Goal: Task Accomplishment & Management: Manage account settings

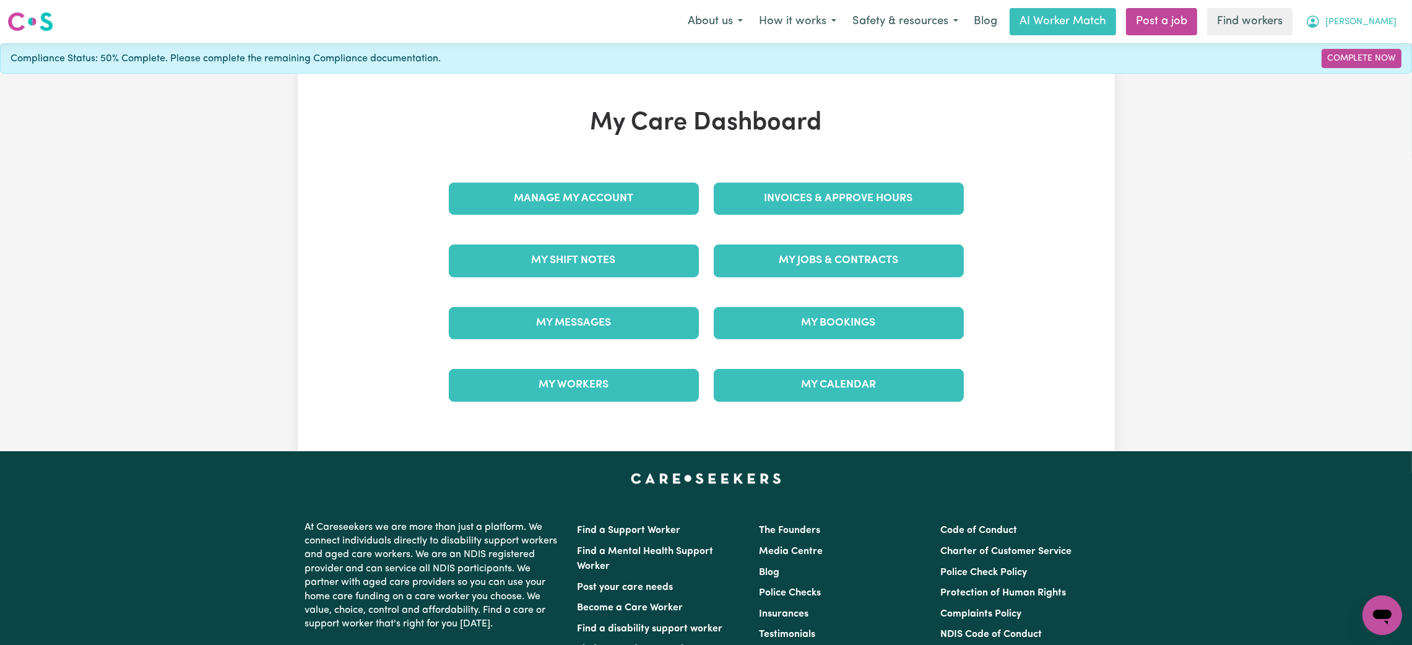
click at [1398, 29] on button "[PERSON_NAME]" at bounding box center [1350, 22] width 107 height 26
click at [1321, 73] on link "Logout" at bounding box center [1355, 71] width 98 height 24
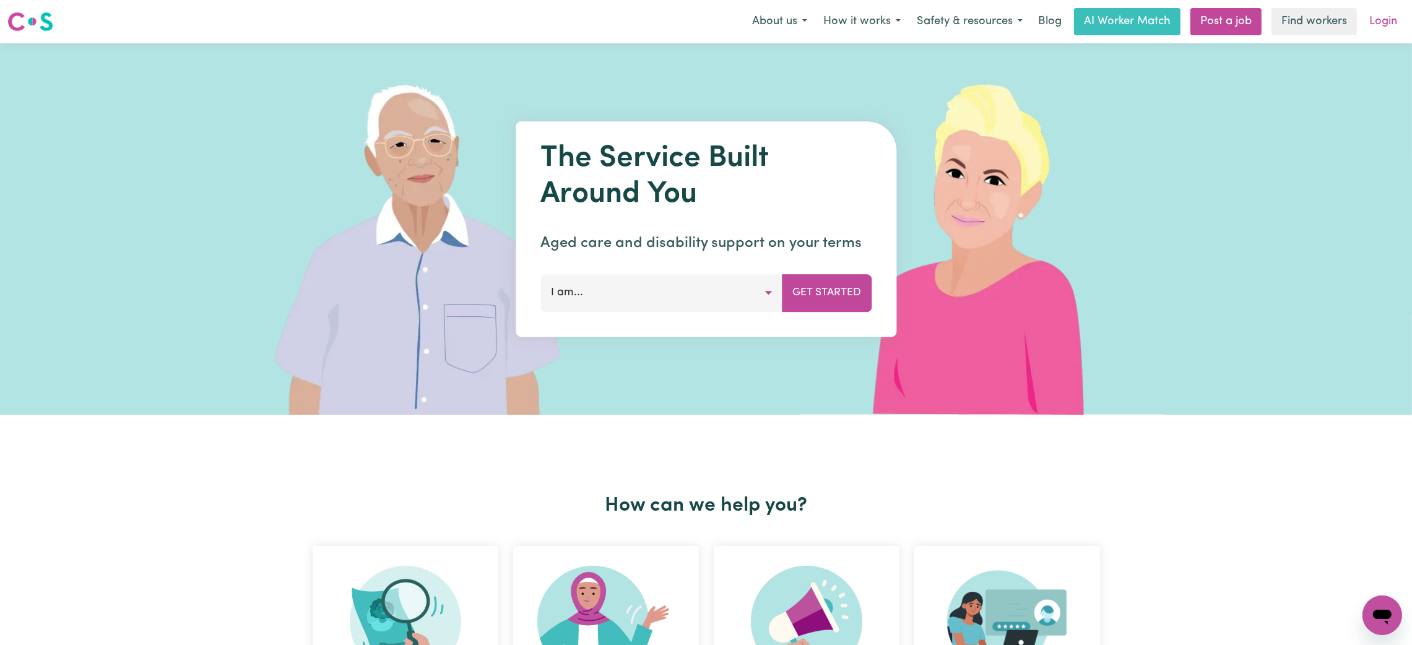
click at [1386, 15] on link "Login" at bounding box center [1383, 21] width 43 height 27
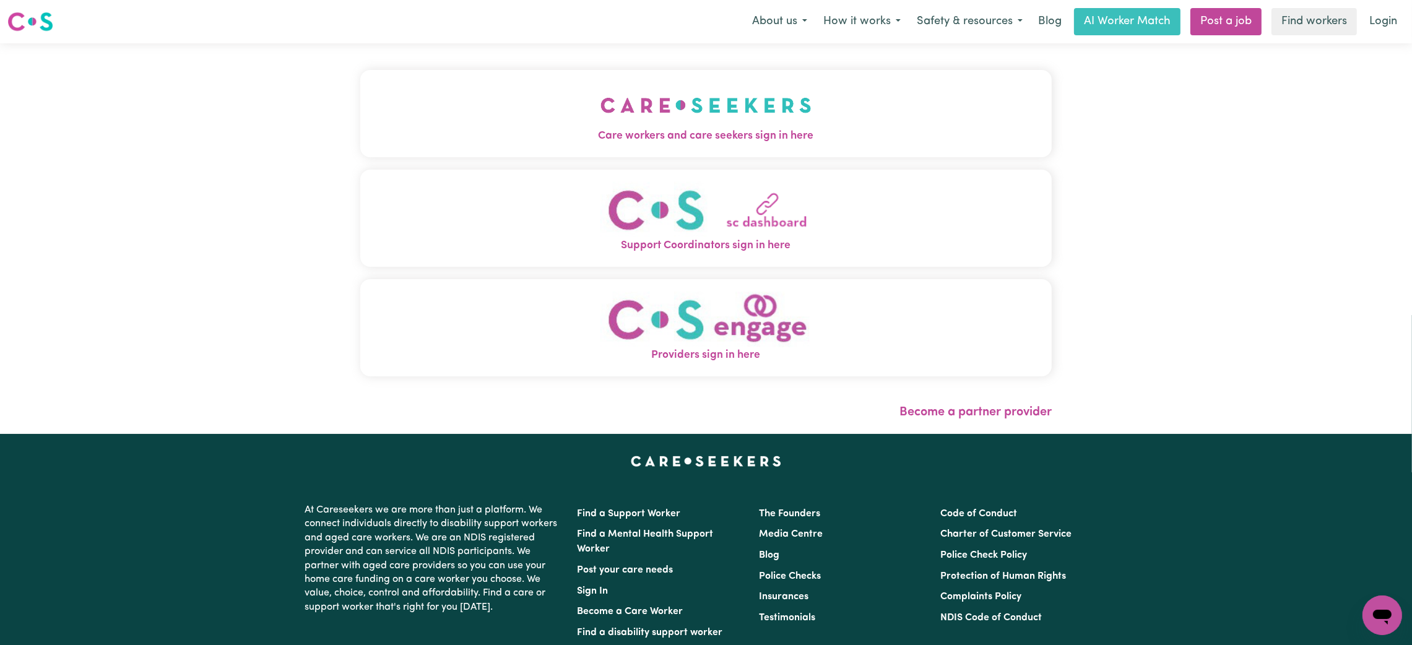
click at [517, 111] on button "Care workers and care seekers sign in here" at bounding box center [705, 113] width 691 height 87
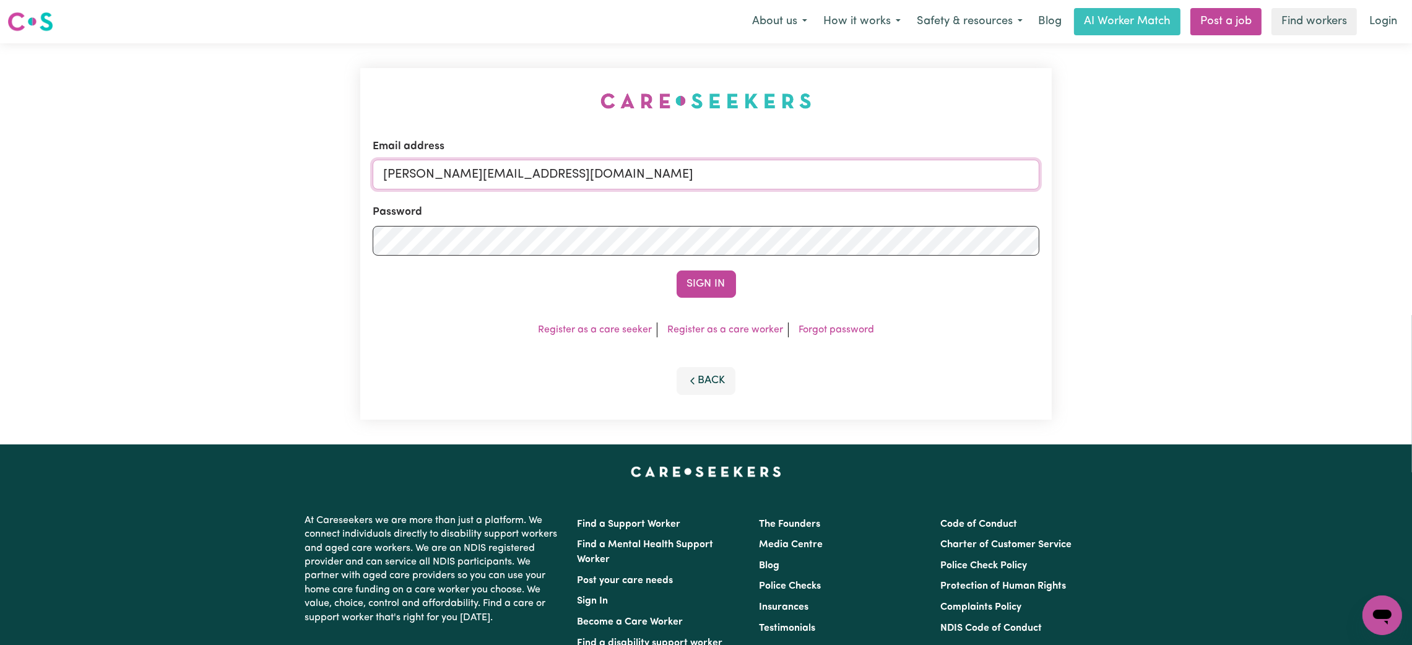
click at [438, 178] on input "[PERSON_NAME][EMAIL_ADDRESS][DOMAIN_NAME]" at bounding box center [706, 175] width 667 height 30
drag, startPoint x: 450, startPoint y: 176, endPoint x: 704, endPoint y: 178, distance: 253.8
click at [704, 178] on input "[EMAIL_ADDRESS][PERSON_NAME][DOMAIN_NAME]" at bounding box center [706, 175] width 667 height 30
type input "[EMAIL_ADDRESS][DOMAIN_NAME]"
click at [677, 271] on button "Sign In" at bounding box center [706, 284] width 59 height 27
